Goal: Task Accomplishment & Management: Manage account settings

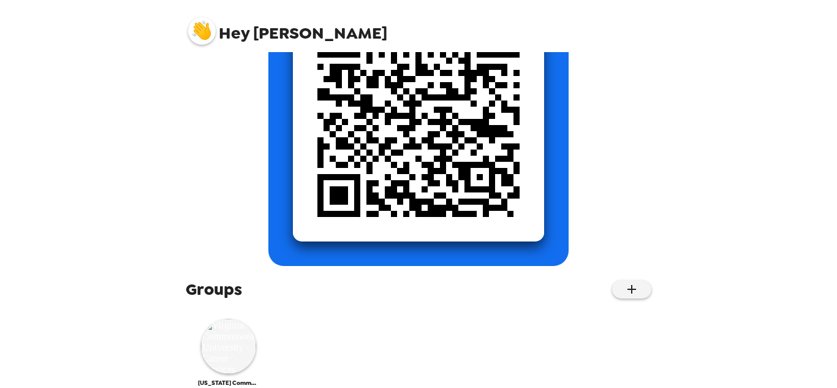
scroll to position [214, 0]
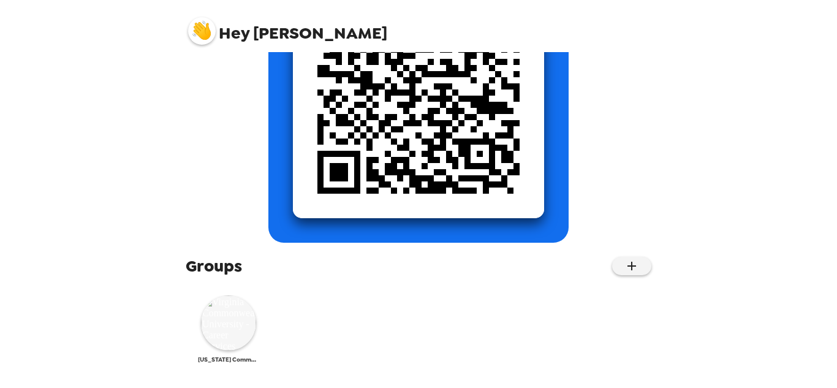
click at [219, 324] on img at bounding box center [228, 322] width 55 height 55
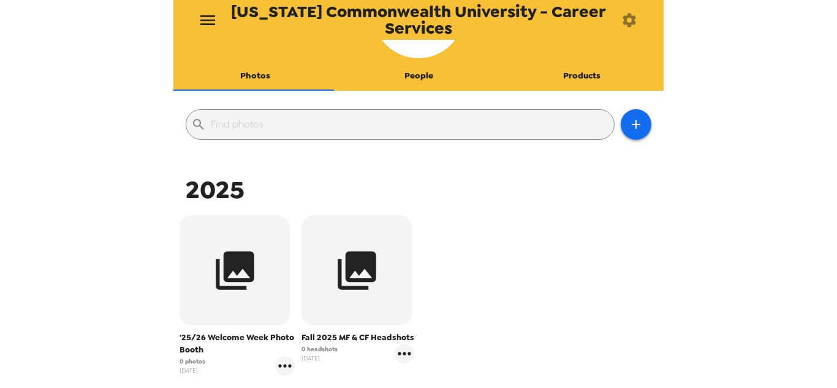
scroll to position [184, 0]
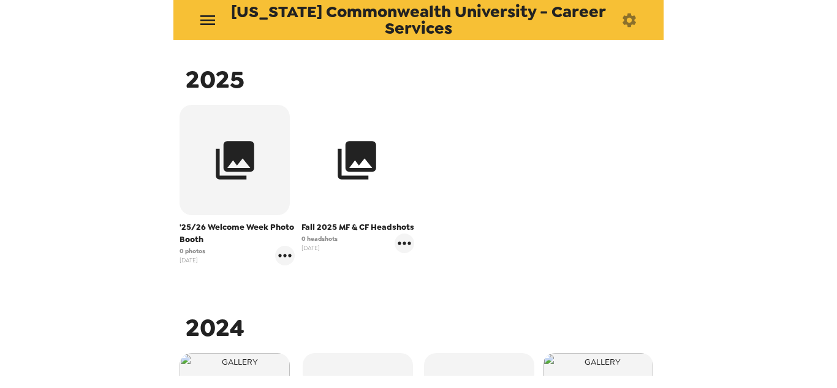
click at [349, 183] on button "button" at bounding box center [357, 160] width 110 height 110
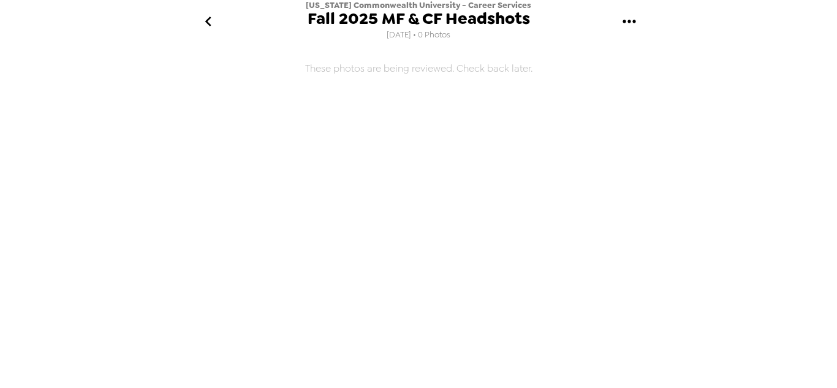
click at [208, 26] on icon "go back" at bounding box center [209, 22] width 20 height 20
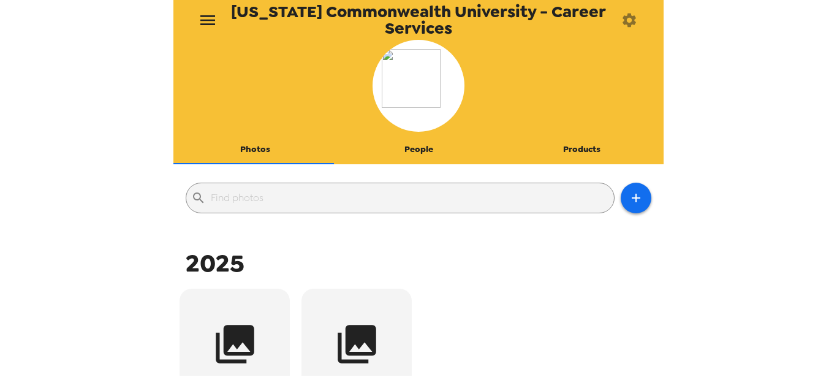
click at [212, 21] on icon "menu" at bounding box center [208, 20] width 20 height 20
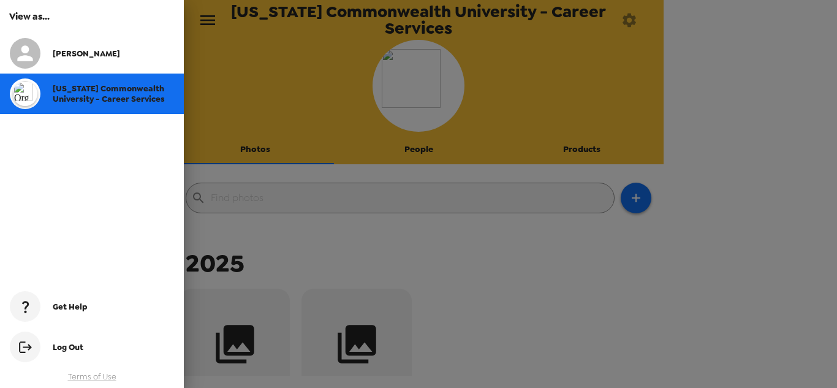
click at [212, 21] on div at bounding box center [418, 194] width 837 height 388
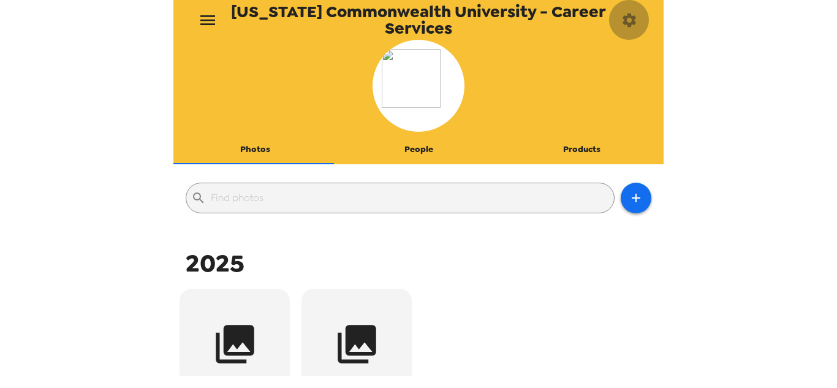
click at [629, 20] on icon "button" at bounding box center [629, 20] width 17 height 17
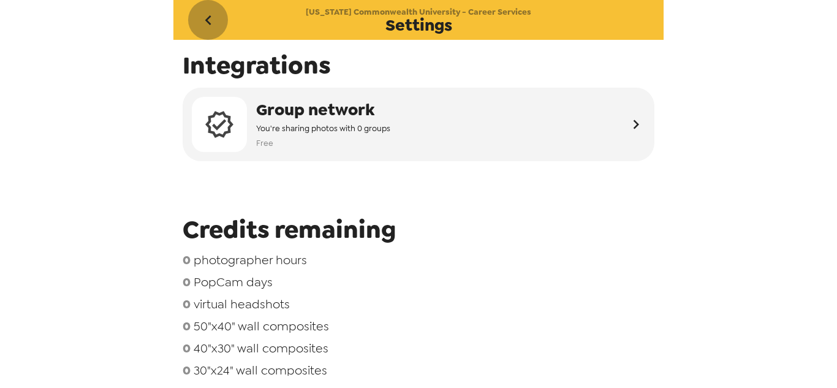
click at [211, 21] on icon "go back" at bounding box center [209, 20] width 20 height 20
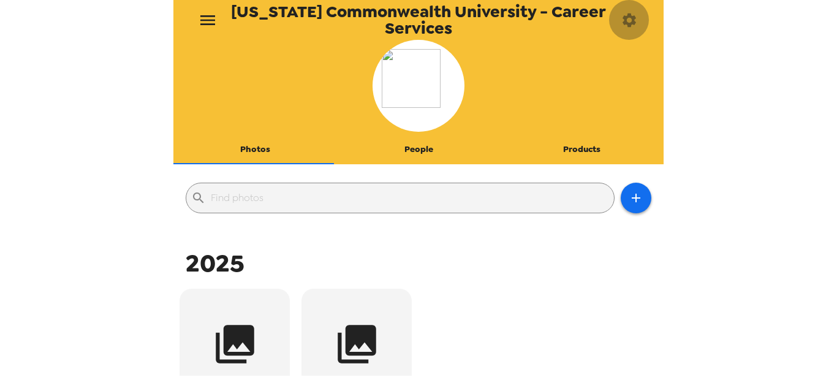
click at [635, 23] on icon "button" at bounding box center [629, 19] width 13 height 13
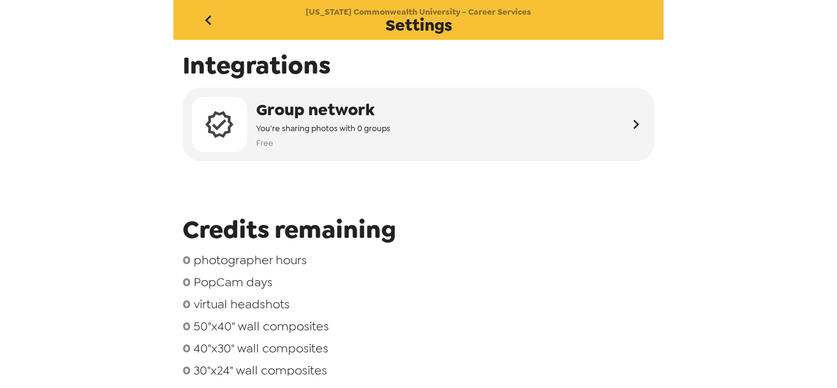
click at [205, 17] on icon "go back" at bounding box center [209, 20] width 20 height 20
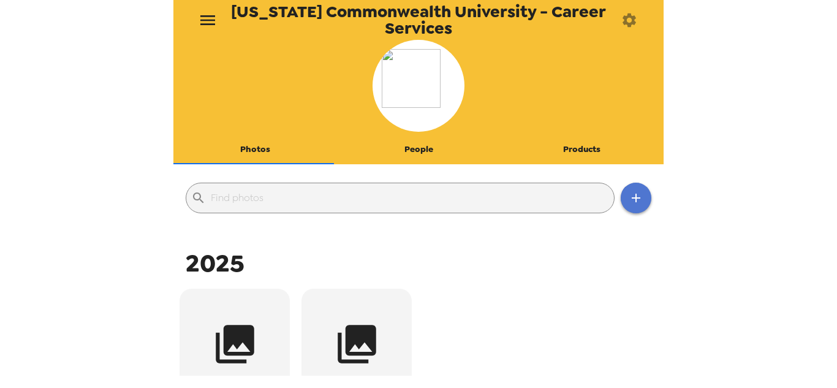
click at [636, 196] on button "button" at bounding box center [636, 198] width 31 height 31
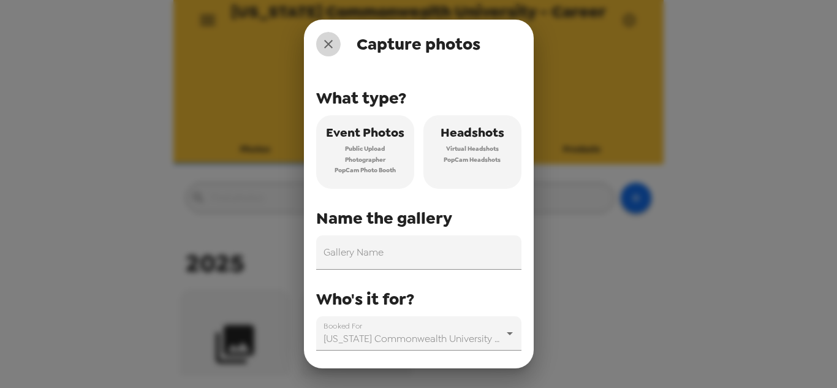
click at [322, 41] on icon "close" at bounding box center [328, 44] width 15 height 15
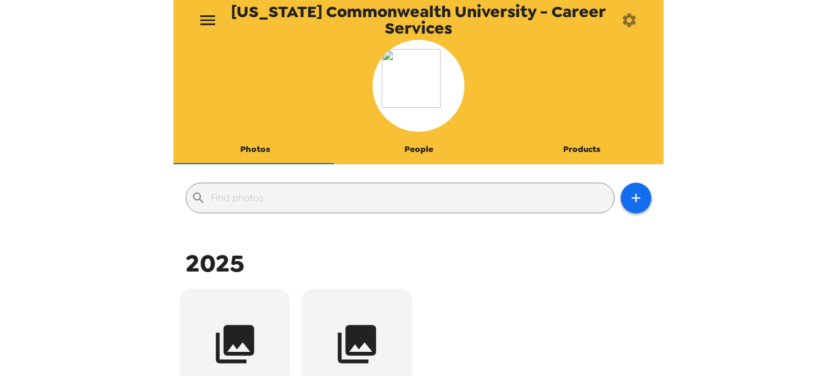
click at [417, 150] on button "People" at bounding box center [419, 149] width 164 height 29
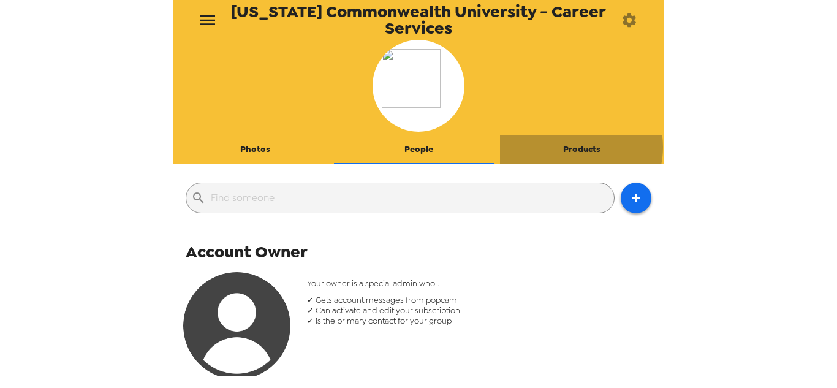
click at [569, 147] on button "Products" at bounding box center [582, 149] width 164 height 29
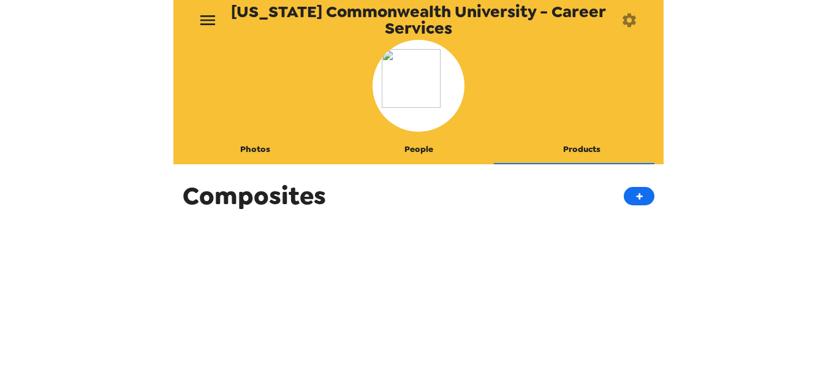
click at [262, 148] on button "Photos" at bounding box center [255, 149] width 164 height 29
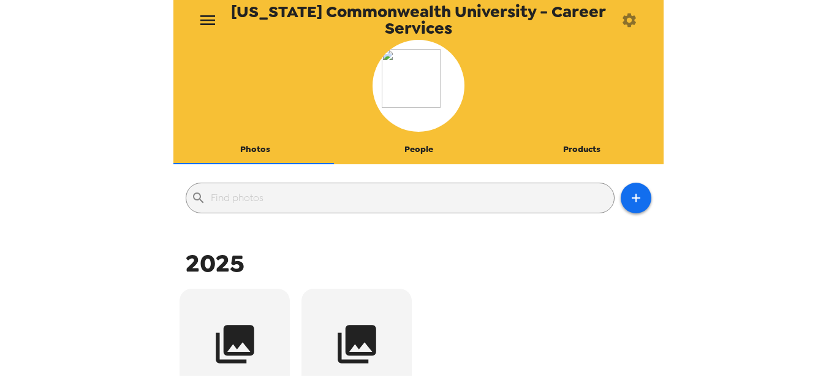
scroll to position [245, 0]
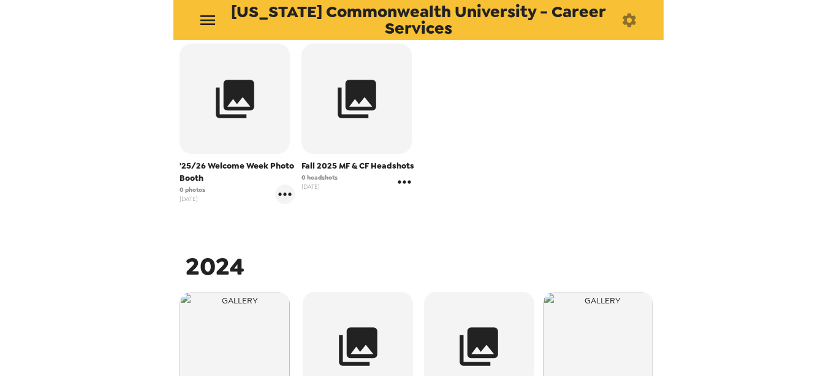
click at [398, 182] on icon "gallery menu" at bounding box center [405, 182] width 20 height 20
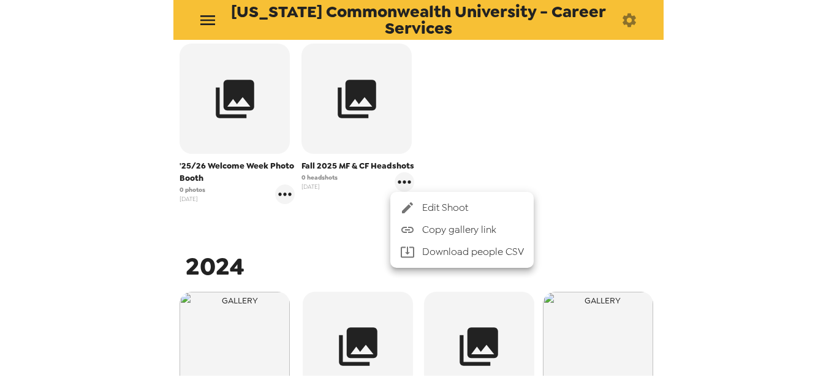
click at [417, 206] on div at bounding box center [411, 207] width 22 height 15
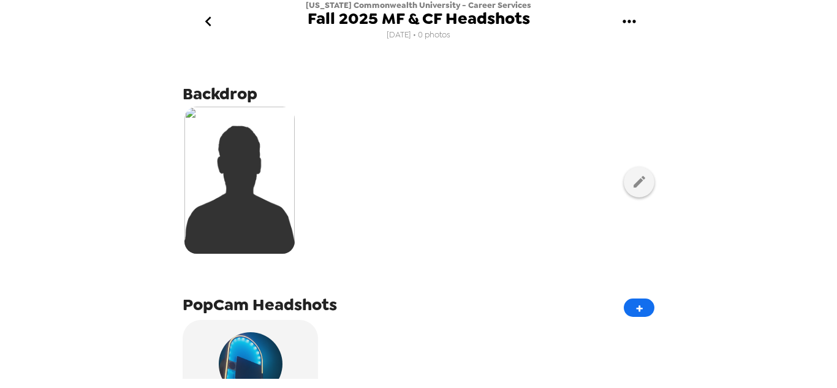
click at [205, 26] on icon "go back" at bounding box center [209, 22] width 20 height 20
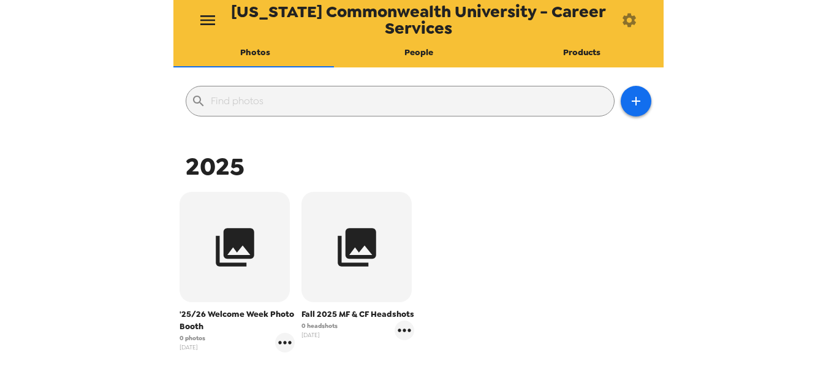
scroll to position [245, 0]
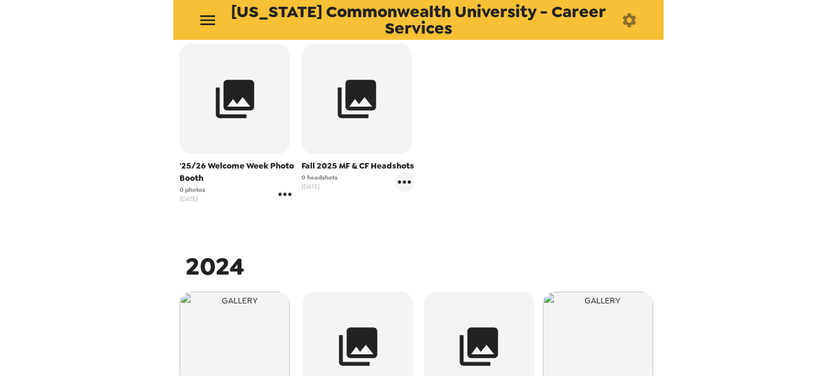
click at [281, 200] on icon "gallery menu" at bounding box center [285, 195] width 20 height 20
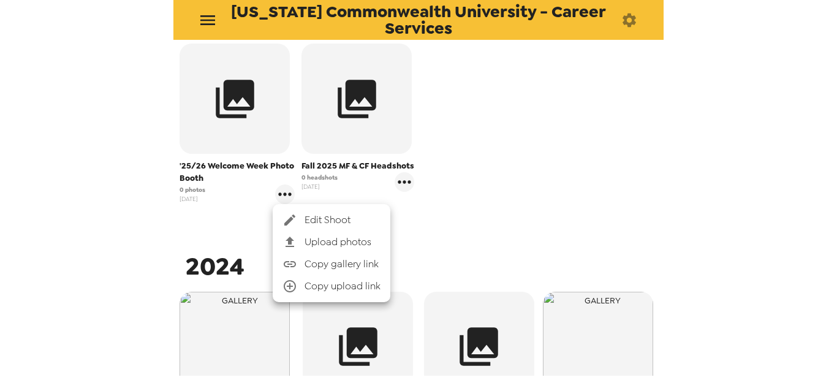
click at [306, 226] on span "Edit Shoot" at bounding box center [343, 220] width 76 height 15
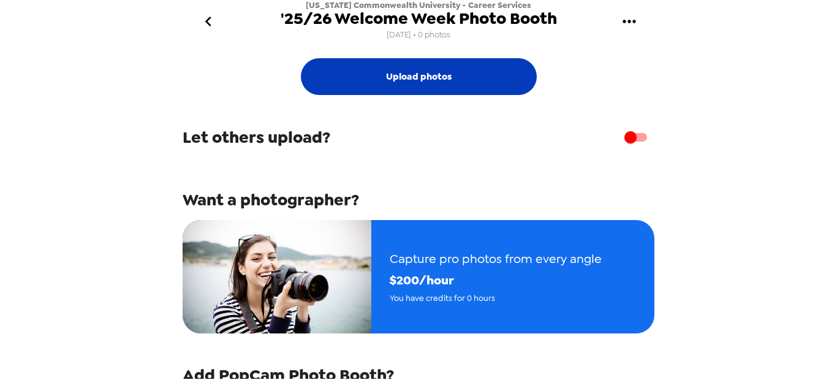
click at [390, 83] on button "Upload photos" at bounding box center [419, 76] width 236 height 37
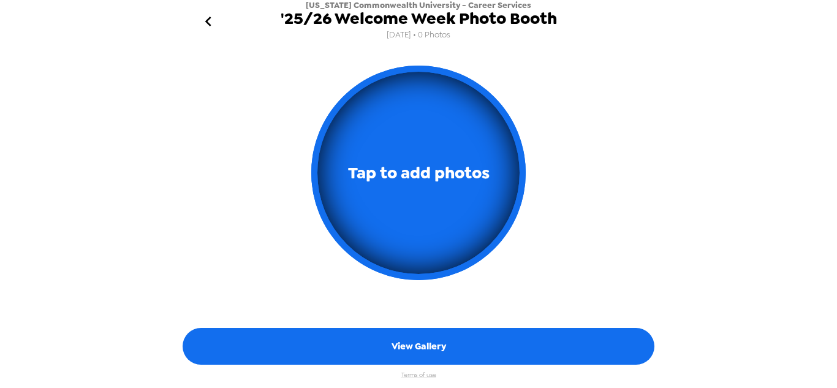
click at [212, 25] on icon "go back" at bounding box center [209, 22] width 20 height 20
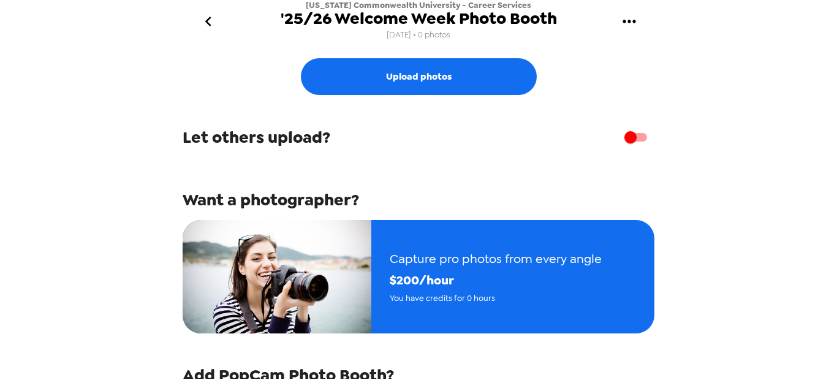
click at [624, 25] on icon "gallery menu" at bounding box center [630, 22] width 20 height 20
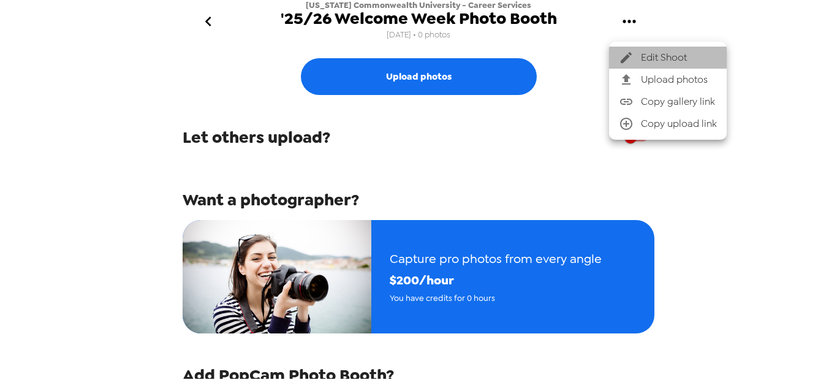
click at [626, 58] on icon at bounding box center [626, 57] width 11 height 11
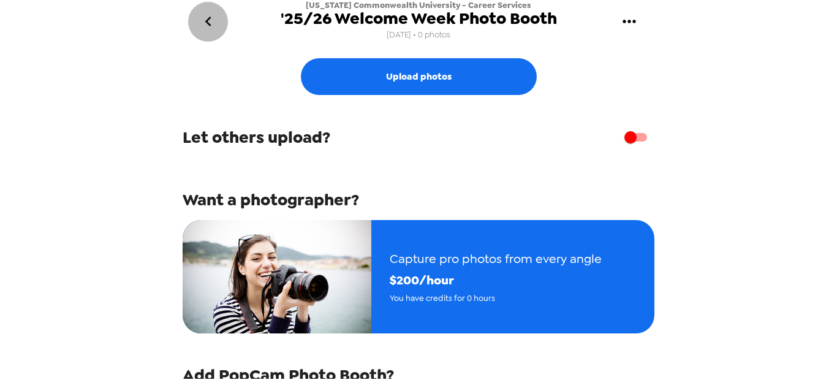
click at [211, 28] on icon "go back" at bounding box center [209, 22] width 20 height 20
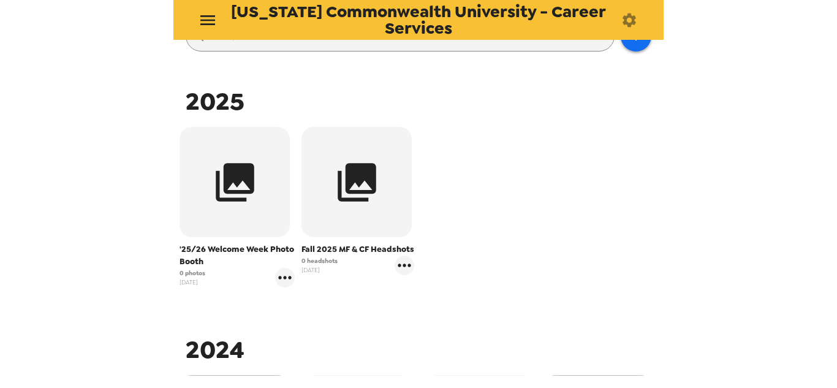
scroll to position [184, 0]
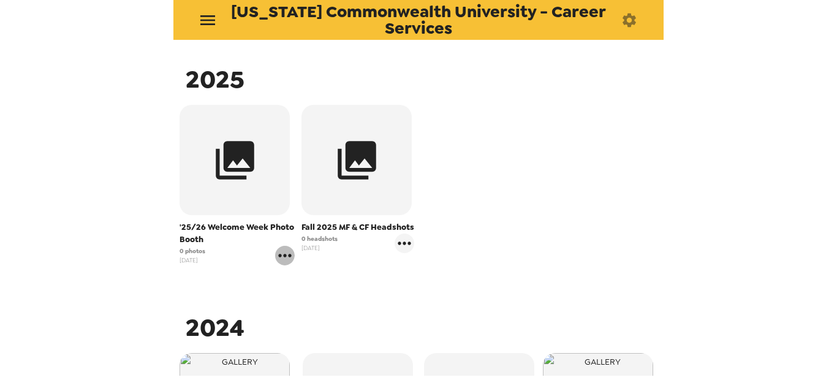
click at [275, 259] on icon "gallery menu" at bounding box center [285, 256] width 20 height 20
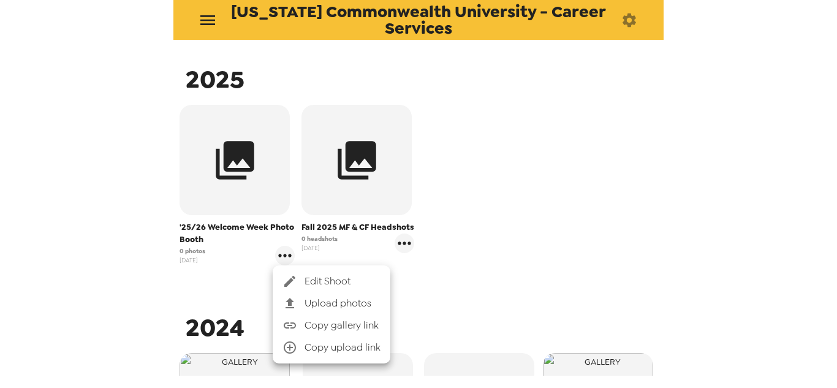
click at [400, 241] on div at bounding box center [418, 194] width 837 height 388
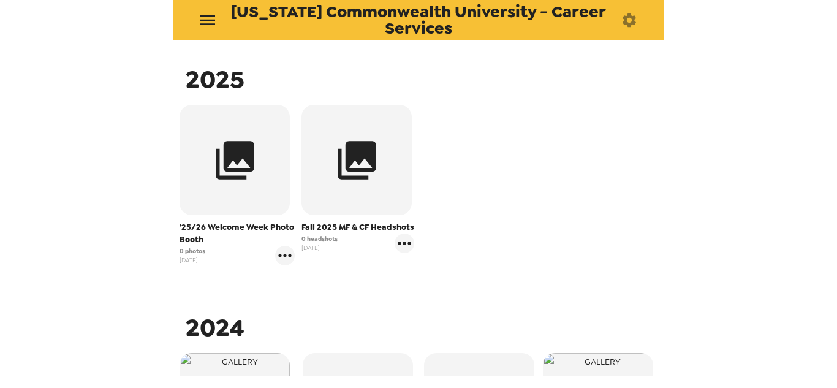
click at [400, 241] on icon "gallery menu" at bounding box center [405, 244] width 20 height 20
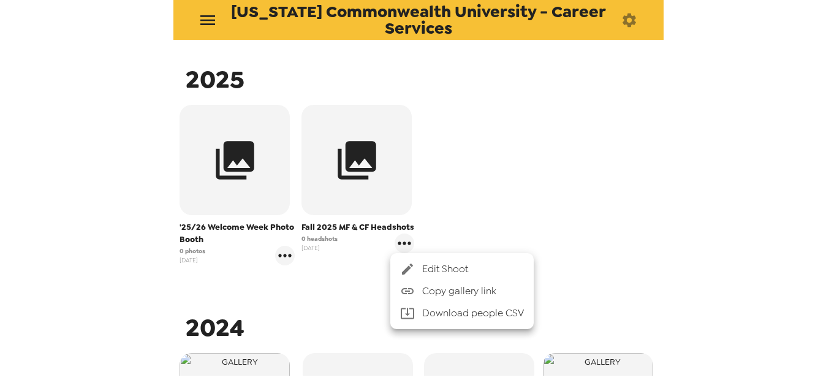
click at [438, 268] on span "Edit Shoot" at bounding box center [473, 269] width 102 height 15
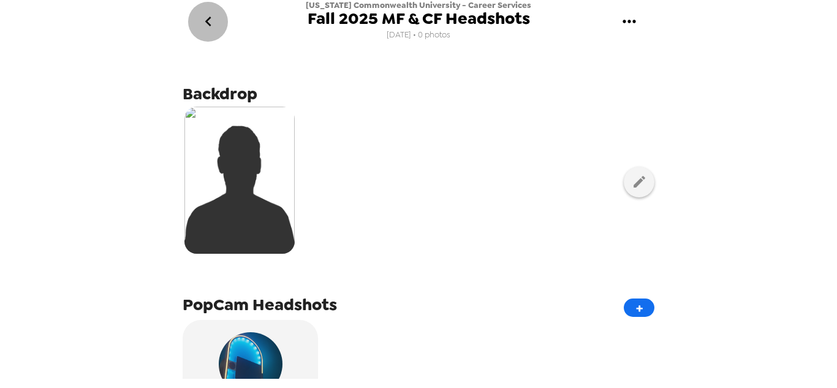
click at [209, 25] on icon "go back" at bounding box center [208, 22] width 6 height 10
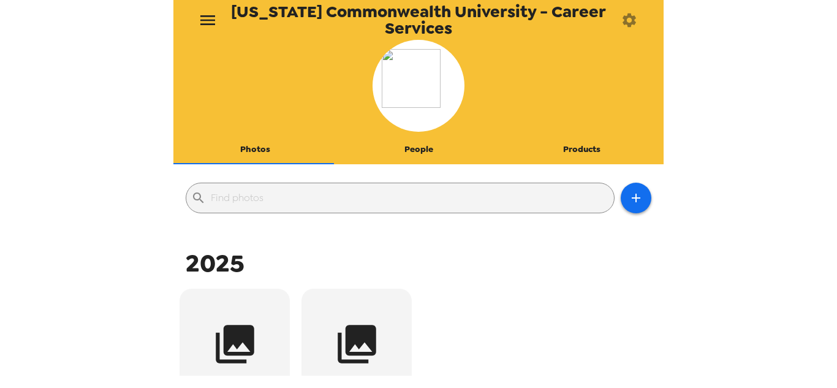
scroll to position [184, 0]
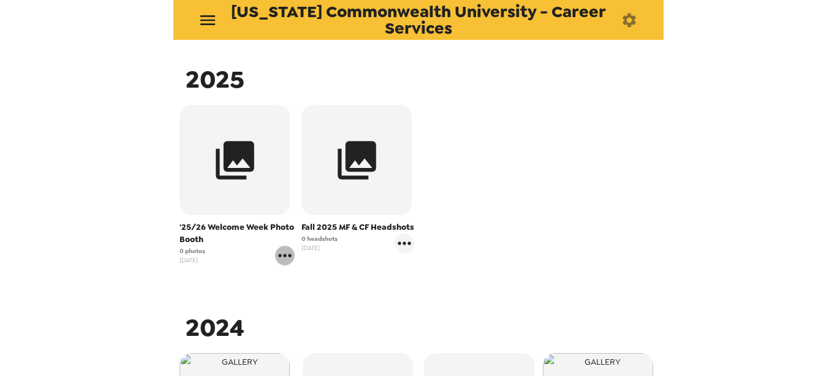
click at [289, 259] on icon "gallery menu" at bounding box center [285, 256] width 20 height 20
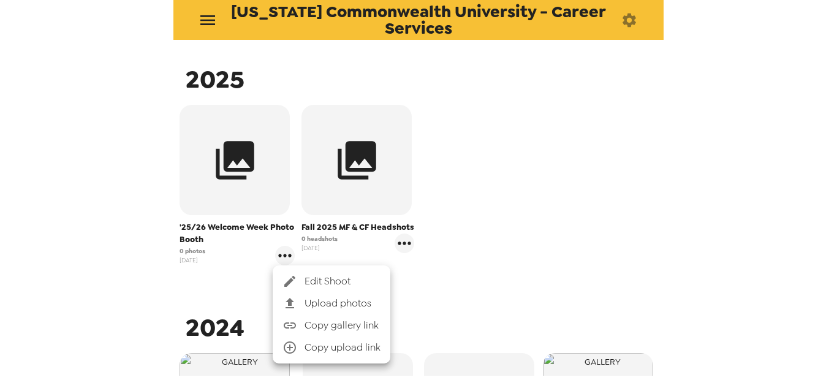
click at [319, 282] on span "Edit Shoot" at bounding box center [343, 281] width 76 height 15
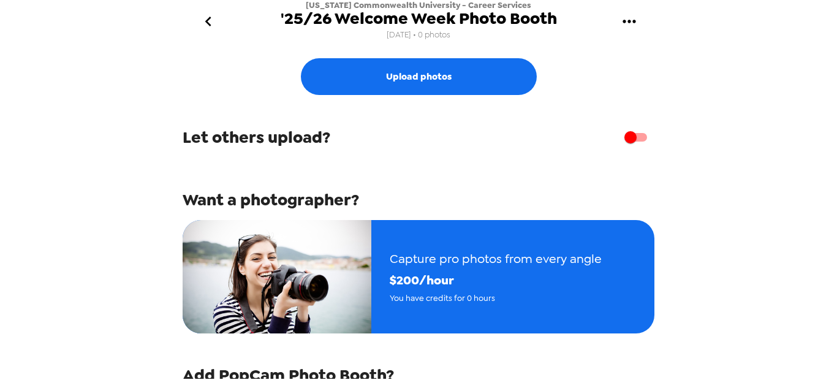
click at [205, 23] on icon "go back" at bounding box center [209, 22] width 20 height 20
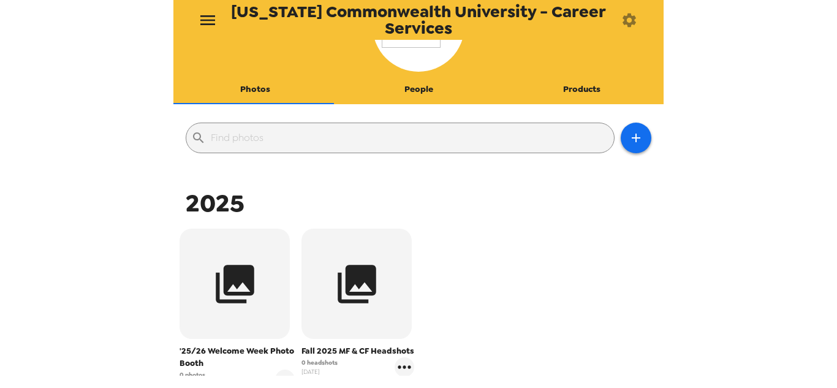
scroll to position [245, 0]
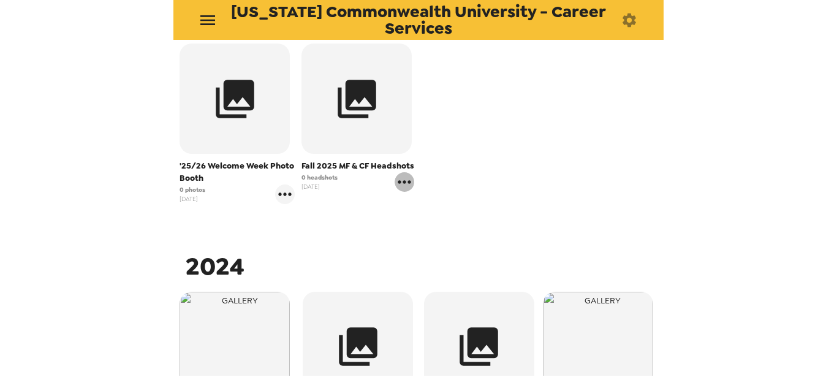
click at [399, 188] on icon "gallery menu" at bounding box center [405, 182] width 20 height 20
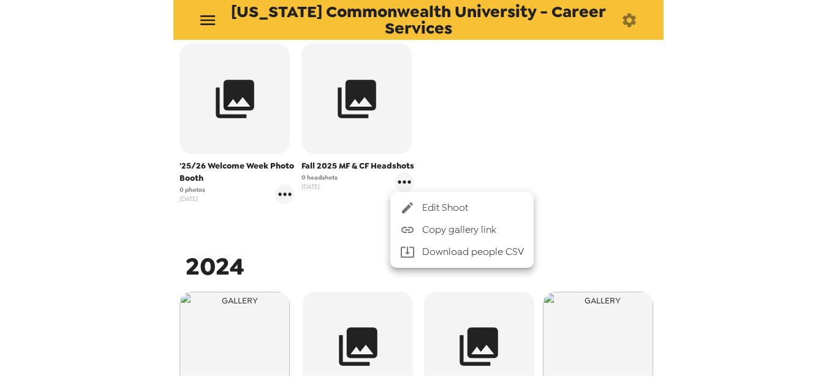
click at [754, 175] on div at bounding box center [418, 194] width 837 height 388
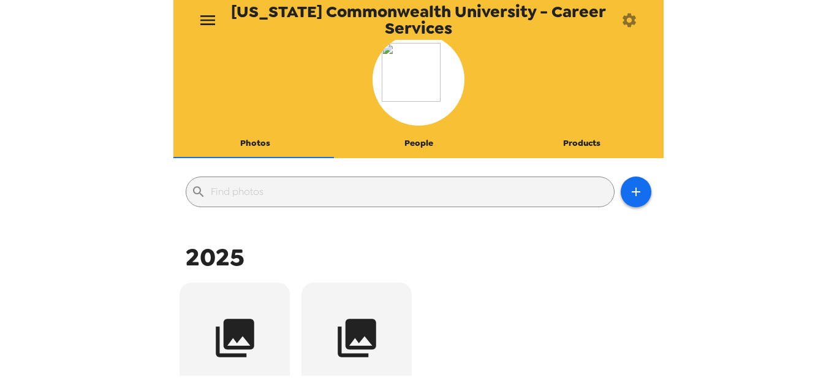
scroll to position [1, 0]
